Goal: Task Accomplishment & Management: Complete application form

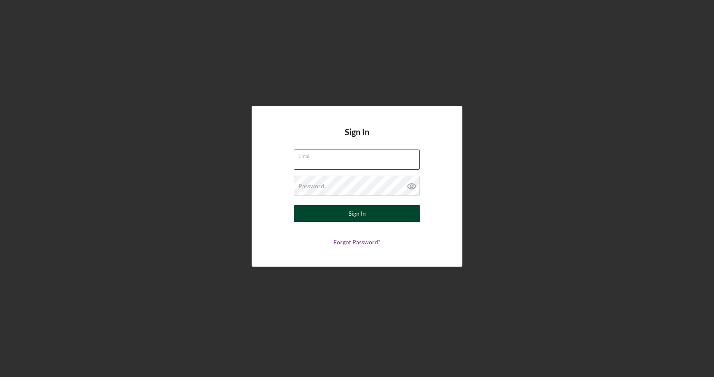
type input "[EMAIL_ADDRESS][DOMAIN_NAME]"
click at [357, 214] on button "Sign In" at bounding box center [357, 213] width 126 height 17
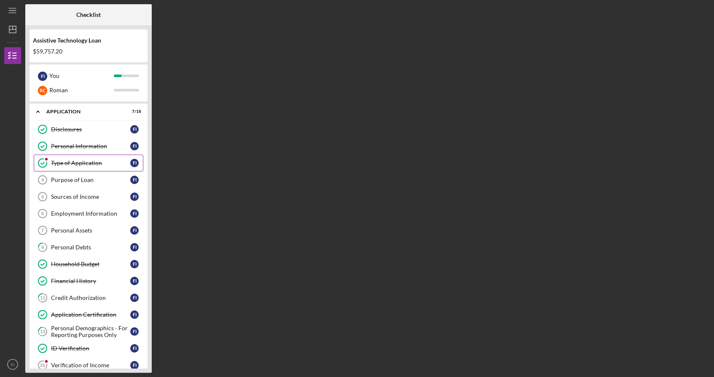
click at [85, 164] on div "Type of Application" at bounding box center [90, 163] width 79 height 7
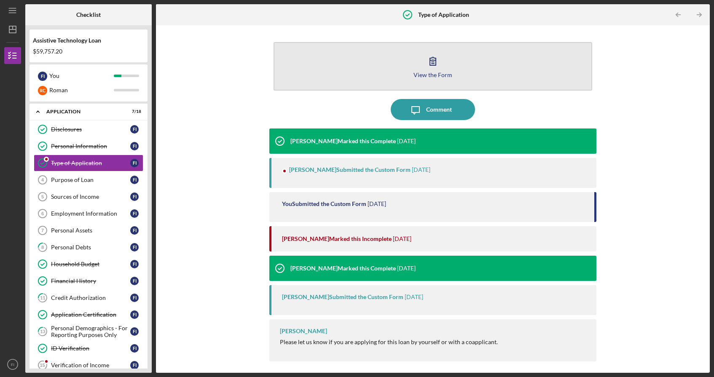
click at [435, 77] on div "View the Form" at bounding box center [432, 75] width 39 height 6
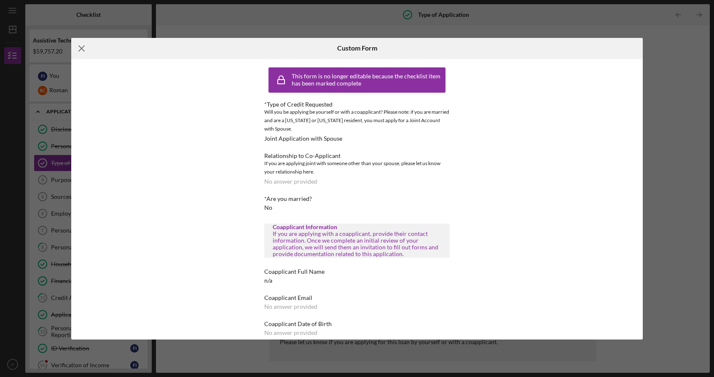
click at [85, 48] on icon "Icon/Menu Close" at bounding box center [81, 48] width 21 height 21
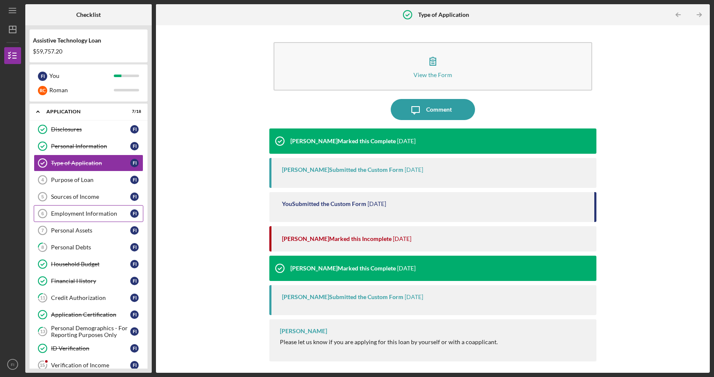
click at [88, 218] on link "Employment Information 6 Employment Information F I" at bounding box center [89, 213] width 110 height 17
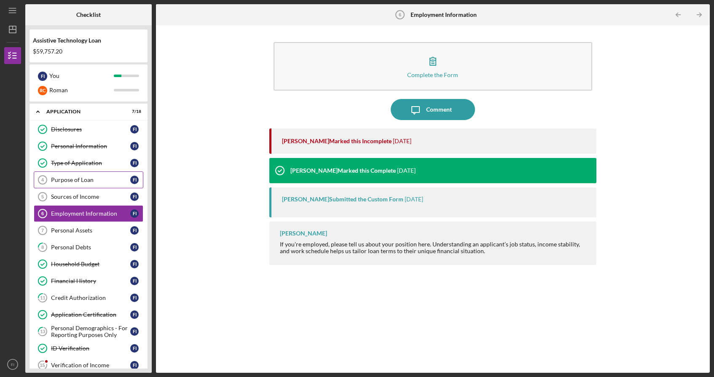
click at [94, 181] on div "Purpose of Loan" at bounding box center [90, 180] width 79 height 7
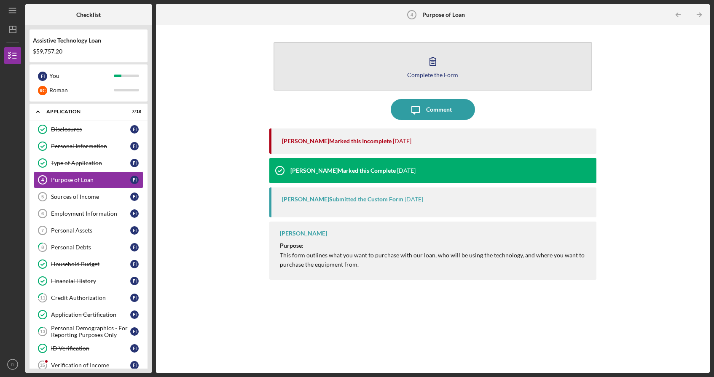
click at [437, 77] on div "Complete the Form" at bounding box center [432, 75] width 51 height 6
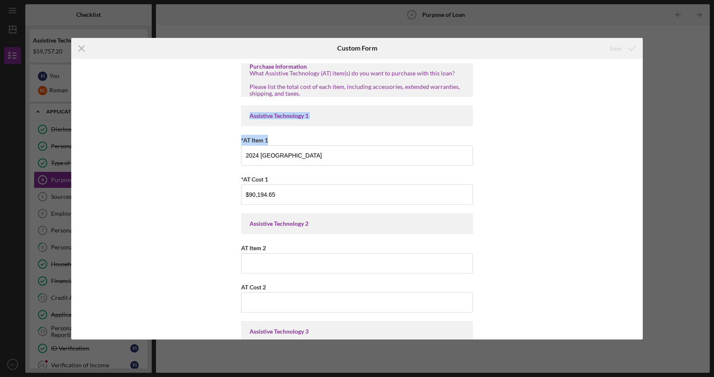
drag, startPoint x: 642, startPoint y: 102, endPoint x: 639, endPoint y: 140, distance: 38.5
click at [640, 142] on div "Purchase Information What Assistive Technology (AT) item(s) do you want to purc…" at bounding box center [356, 199] width 571 height 281
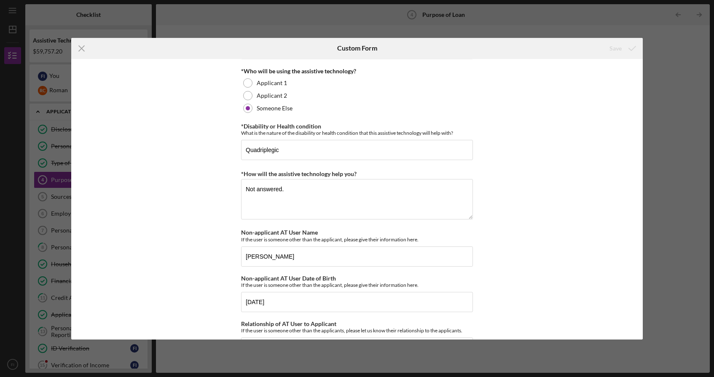
scroll to position [717, 0]
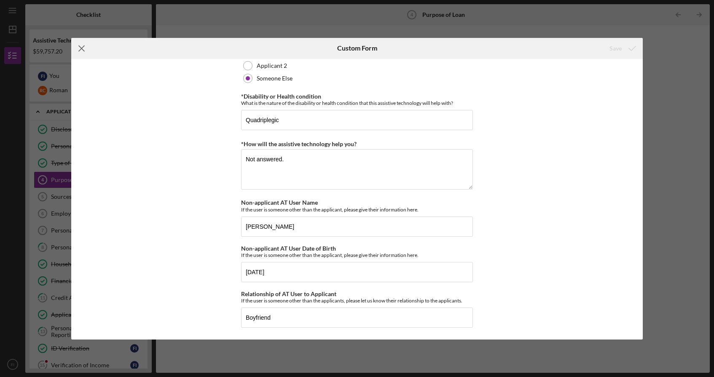
click at [80, 48] on icon "Icon/Menu Close" at bounding box center [81, 48] width 21 height 21
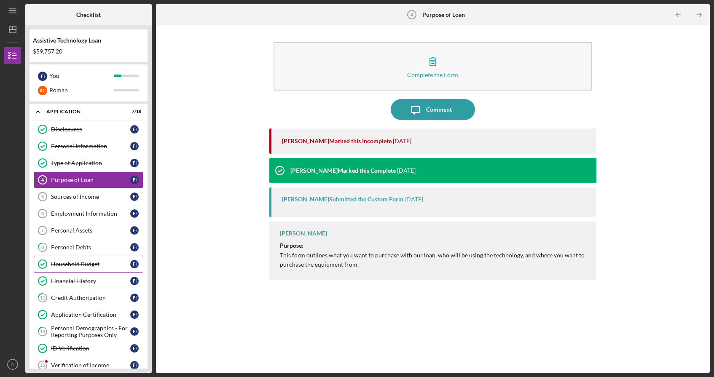
click at [114, 266] on div "Household Budget" at bounding box center [90, 264] width 79 height 7
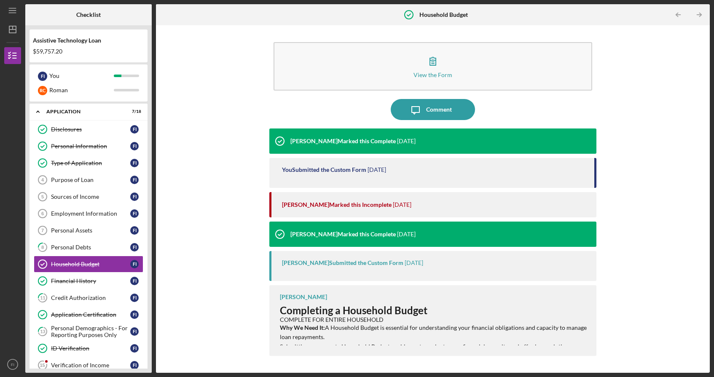
drag, startPoint x: 147, startPoint y: 251, endPoint x: 146, endPoint y: 276, distance: 25.3
click at [147, 277] on div "Assistive Technology Loan $59,757.20 F I You [PERSON_NAME] Icon/Expander Applic…" at bounding box center [88, 199] width 126 height 348
click at [96, 365] on div "Verification of Income" at bounding box center [90, 365] width 79 height 7
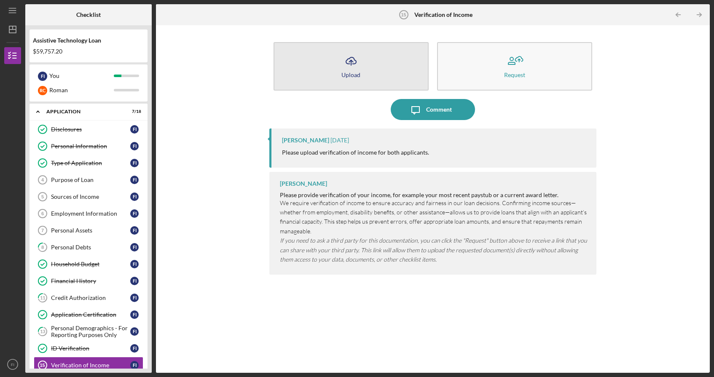
click at [348, 64] on icon "button" at bounding box center [351, 60] width 10 height 6
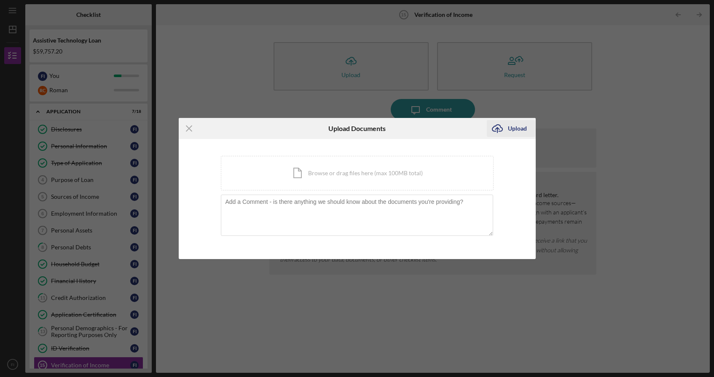
click at [519, 129] on div "Upload" at bounding box center [517, 128] width 19 height 17
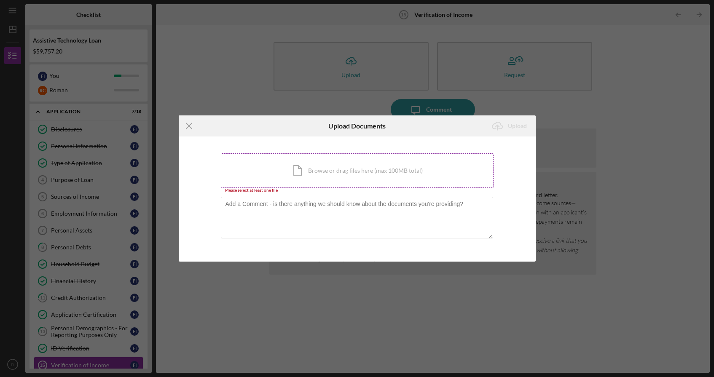
click at [309, 167] on div "Icon/Document Browse or drag files here (max 100MB total) Tap to choose files o…" at bounding box center [357, 170] width 273 height 35
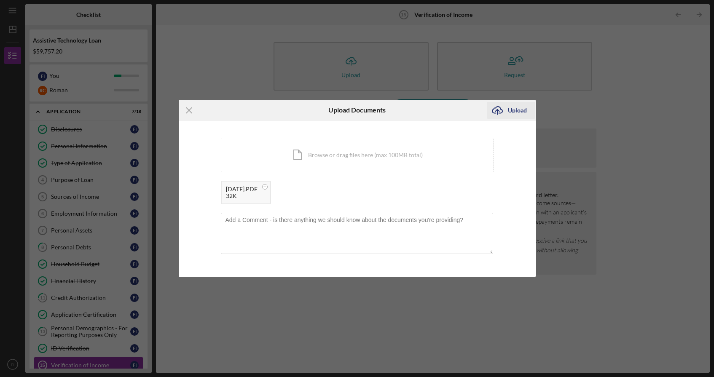
click at [514, 109] on div "Upload" at bounding box center [517, 110] width 19 height 17
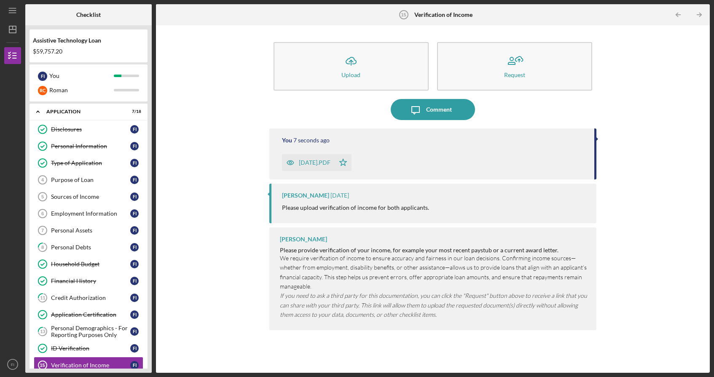
drag, startPoint x: 145, startPoint y: 227, endPoint x: 145, endPoint y: 251, distance: 24.0
click at [145, 251] on div "Disclosures Disclosures F I Personal Information Personal Information F I Type …" at bounding box center [88, 275] width 118 height 308
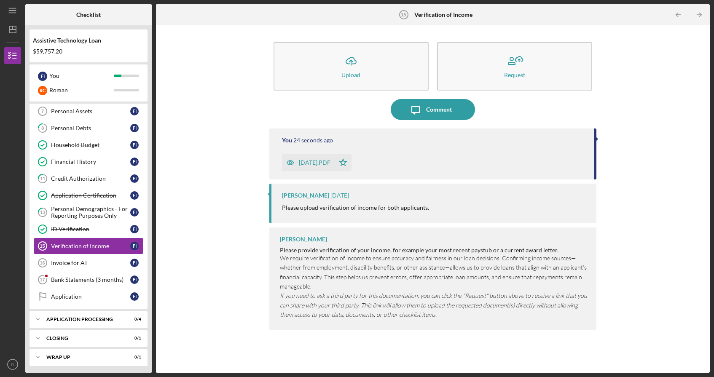
scroll to position [120, 0]
click at [83, 282] on div "Bank Statements (3 months)" at bounding box center [90, 279] width 79 height 7
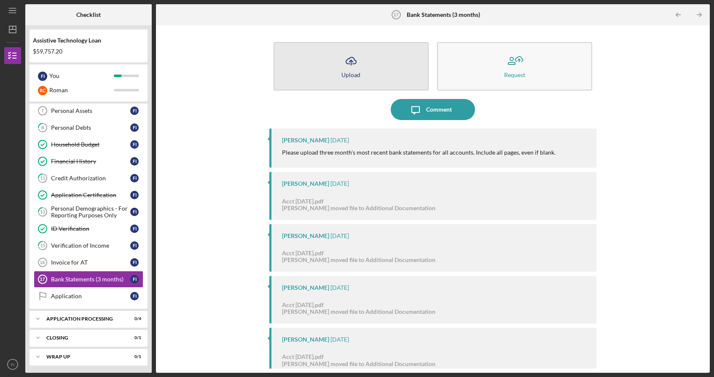
click at [346, 67] on icon "Icon/Upload" at bounding box center [351, 61] width 21 height 21
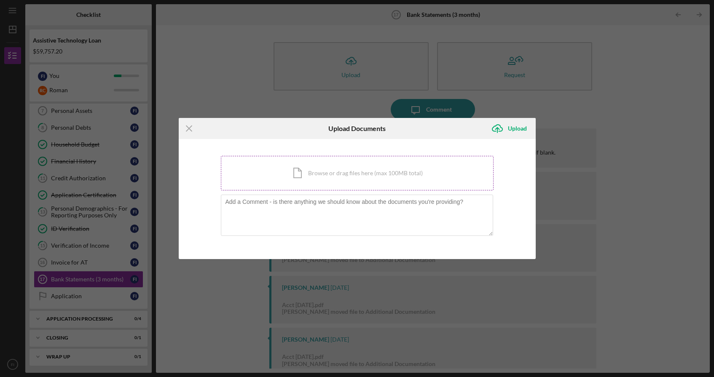
click at [315, 174] on div "Icon/Document Browse or drag files here (max 100MB total) Tap to choose files o…" at bounding box center [357, 173] width 273 height 35
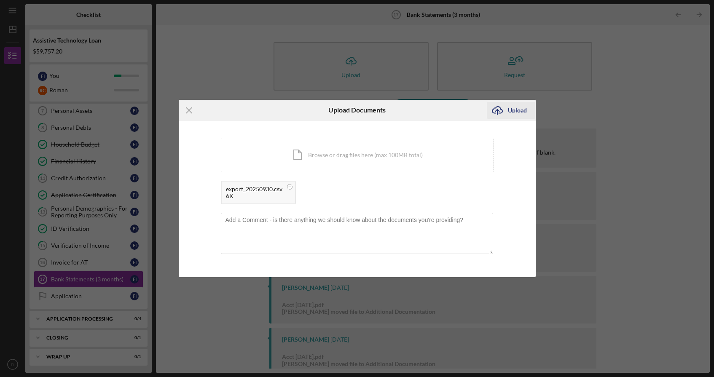
click at [517, 111] on div "Upload" at bounding box center [517, 110] width 19 height 17
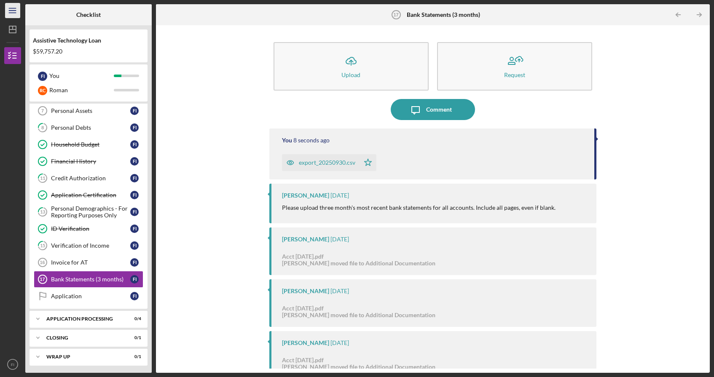
click at [16, 11] on icon "Icon/Menu" at bounding box center [12, 10] width 19 height 19
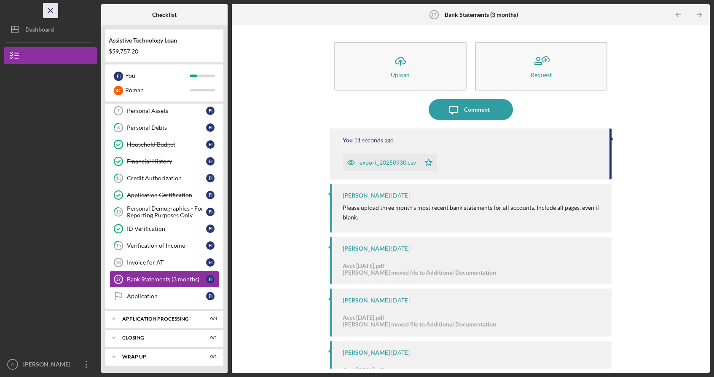
click at [46, 9] on icon "Icon/Menu Close" at bounding box center [50, 10] width 19 height 19
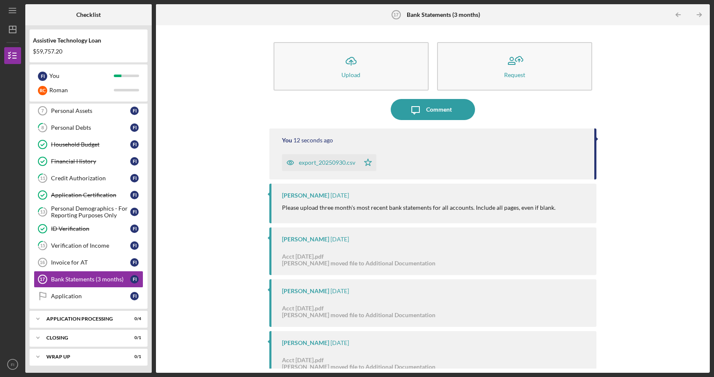
click at [74, 48] on div "$59,757.20" at bounding box center [88, 51] width 111 height 7
click at [67, 18] on div "Checklist" at bounding box center [88, 14] width 42 height 21
